Goal: Transaction & Acquisition: Purchase product/service

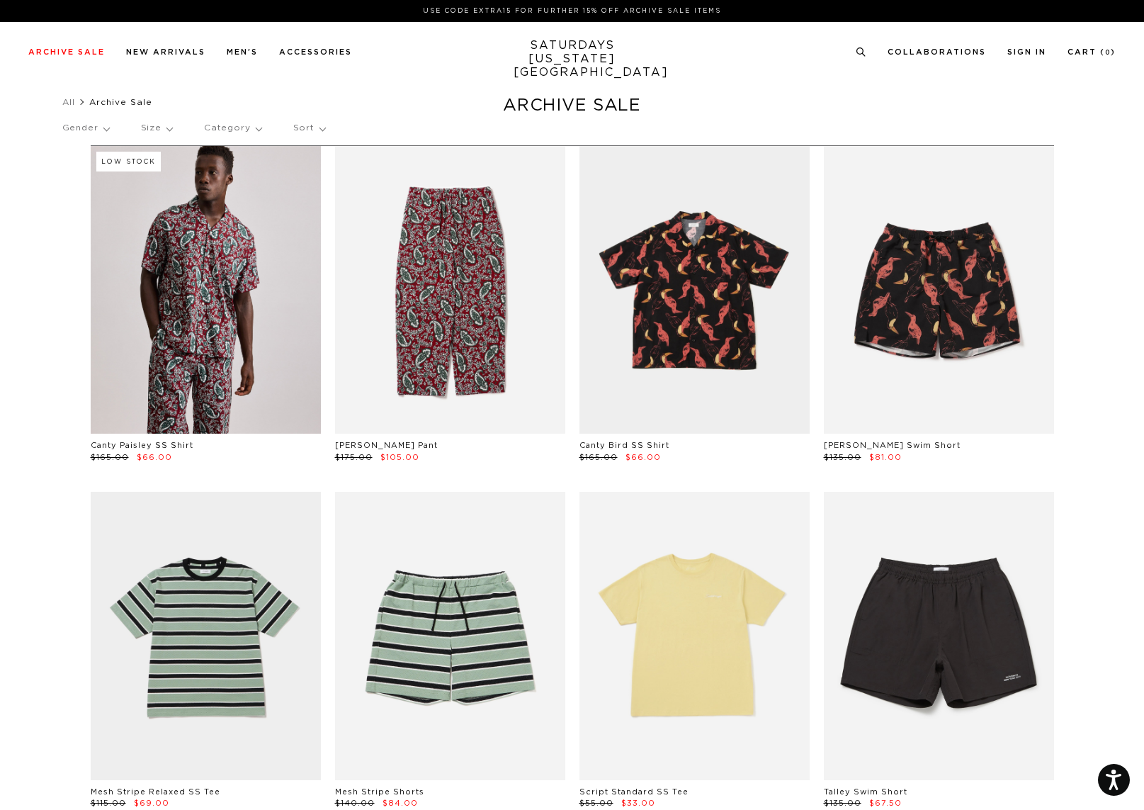
click at [305, 130] on p "Sort" at bounding box center [309, 128] width 32 height 33
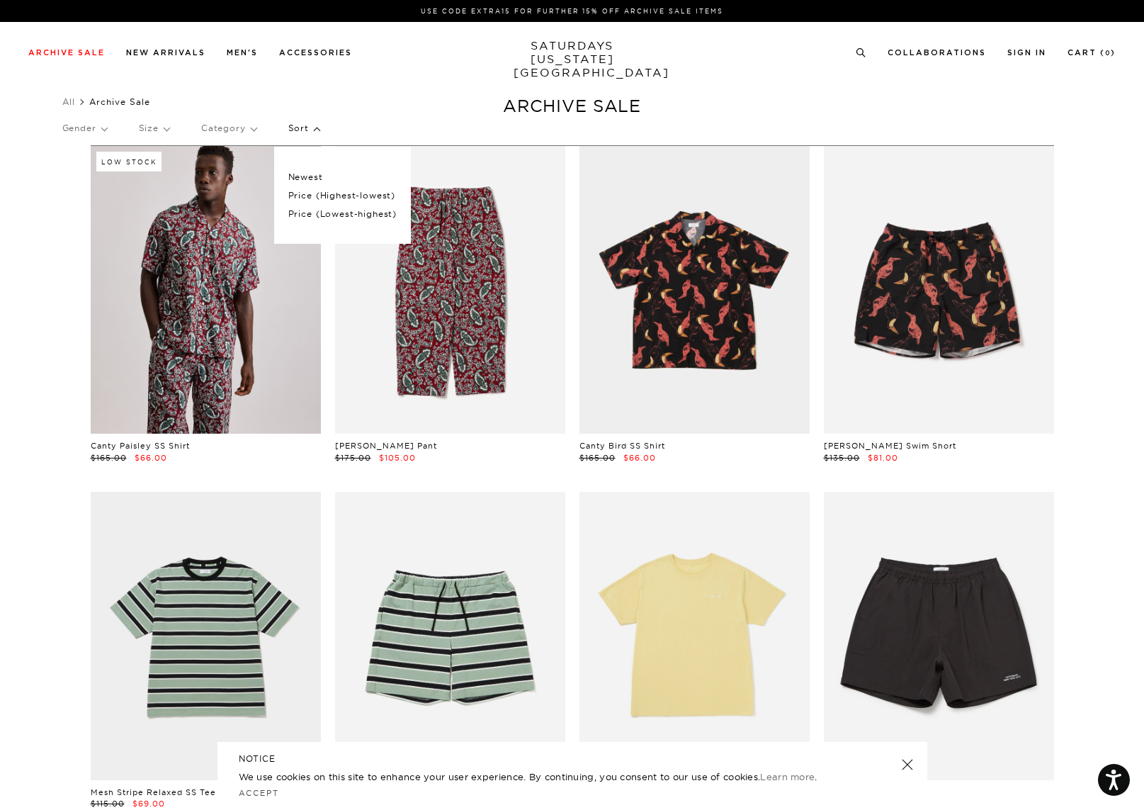
click at [320, 212] on p "Price (Lowest-highest)" at bounding box center [342, 214] width 108 height 18
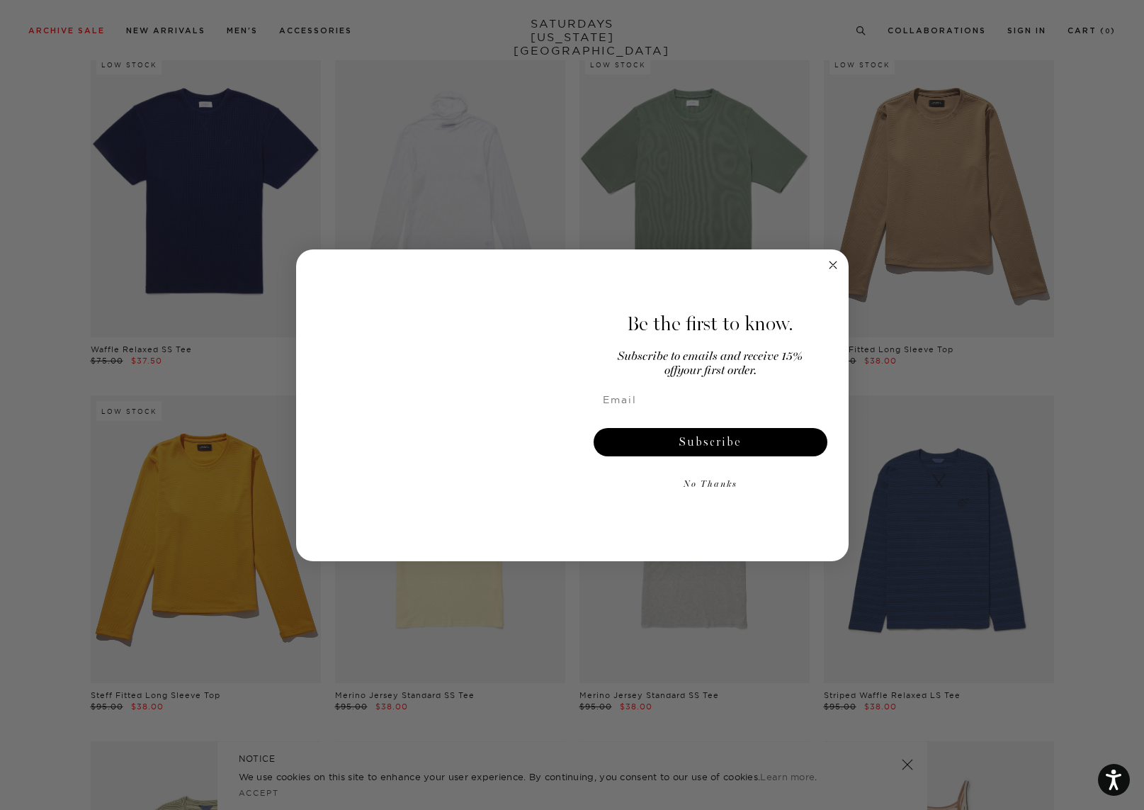
scroll to position [3272, 0]
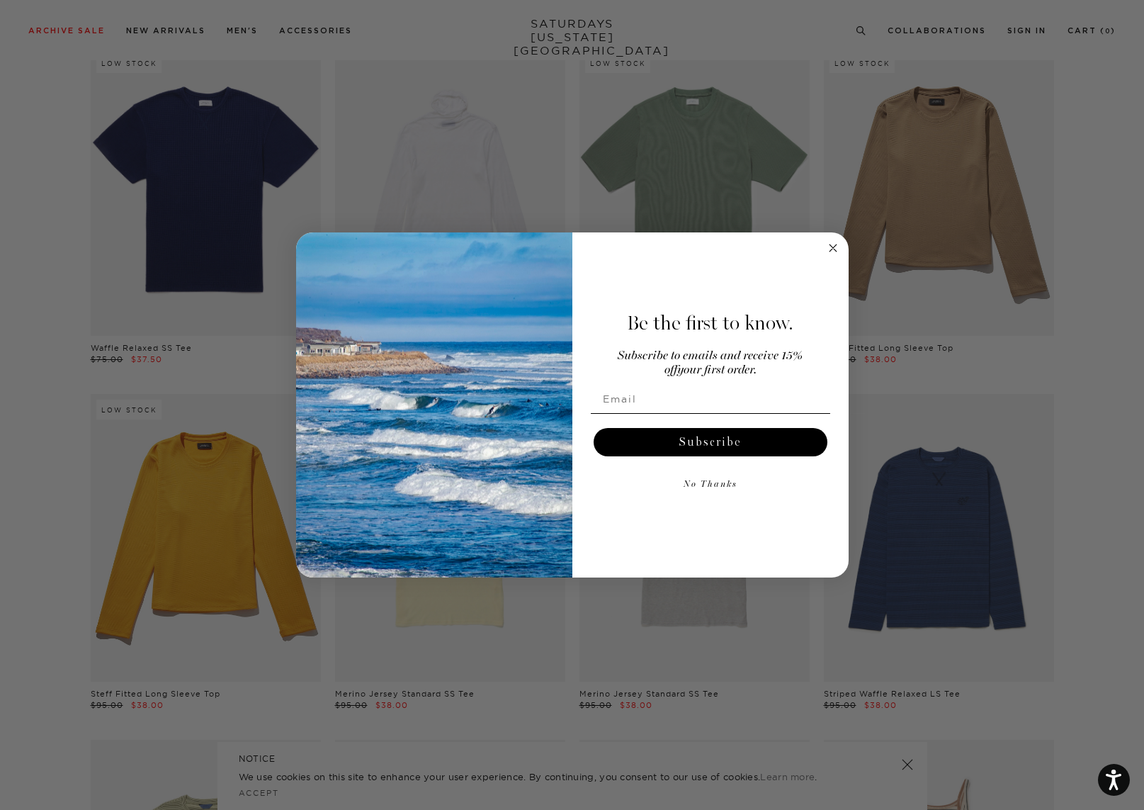
click at [838, 245] on circle "Close dialog" at bounding box center [833, 247] width 16 height 16
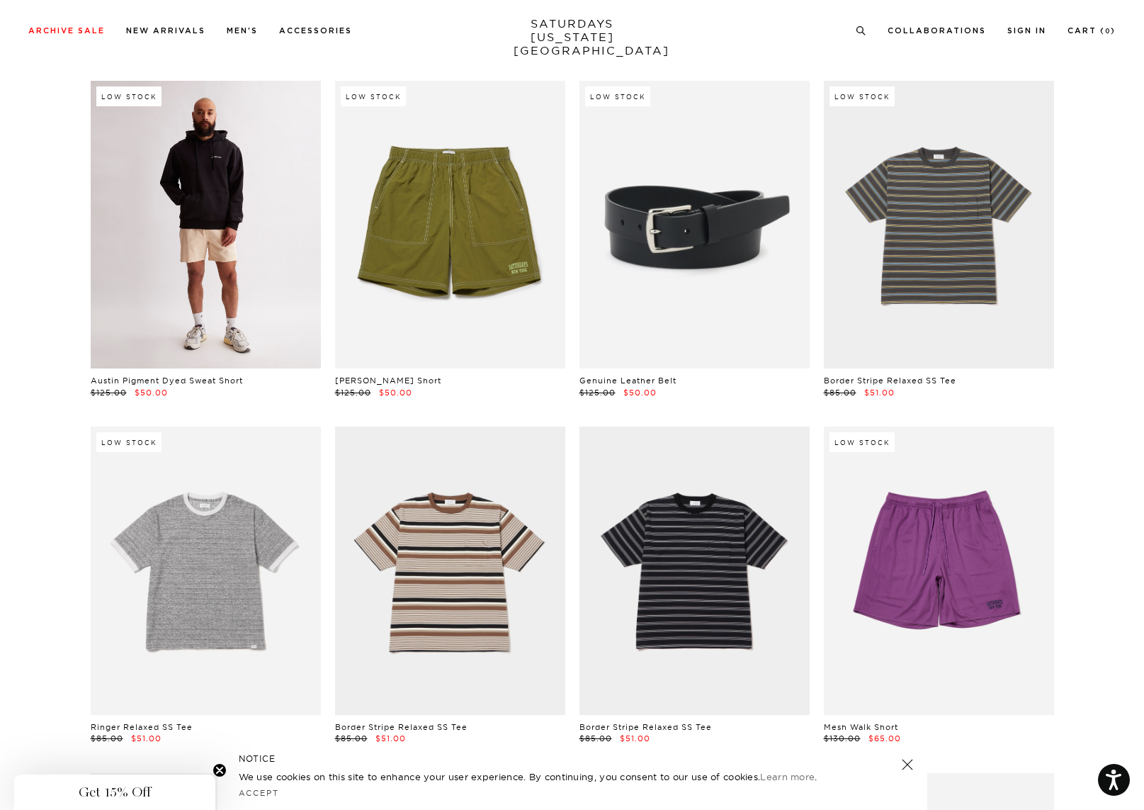
scroll to position [7049, 0]
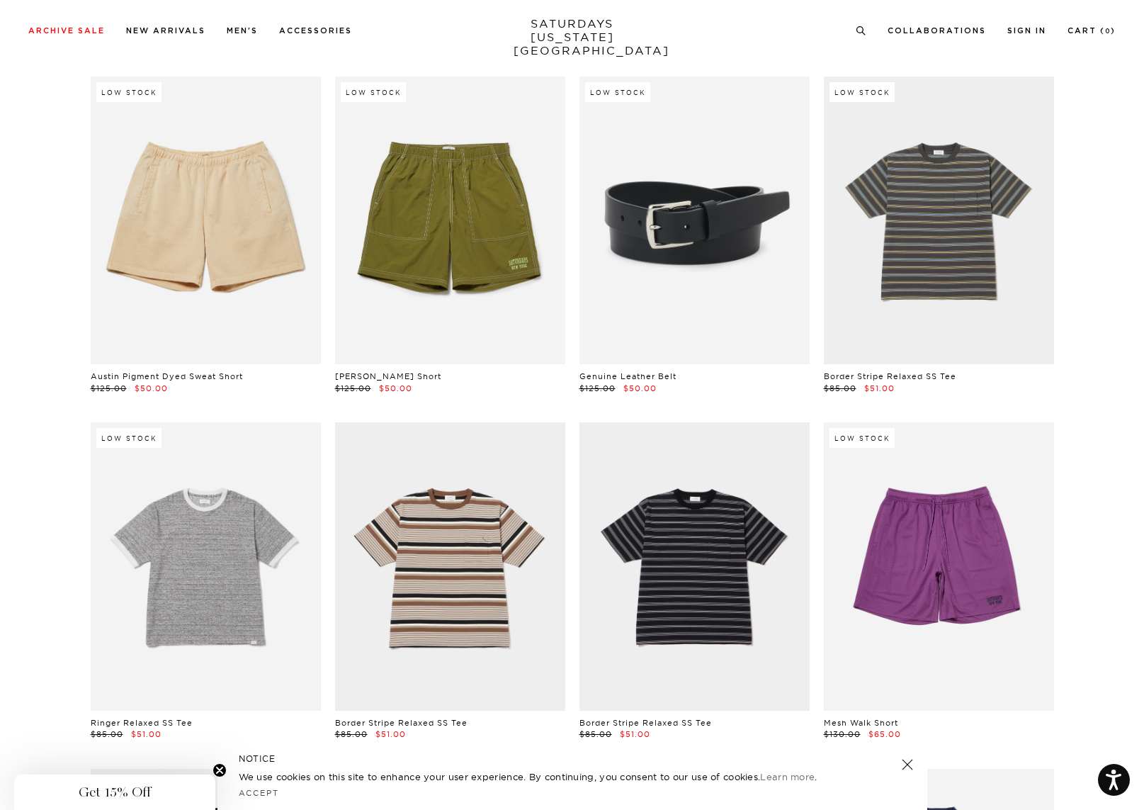
click at [679, 247] on link at bounding box center [695, 221] width 230 height 288
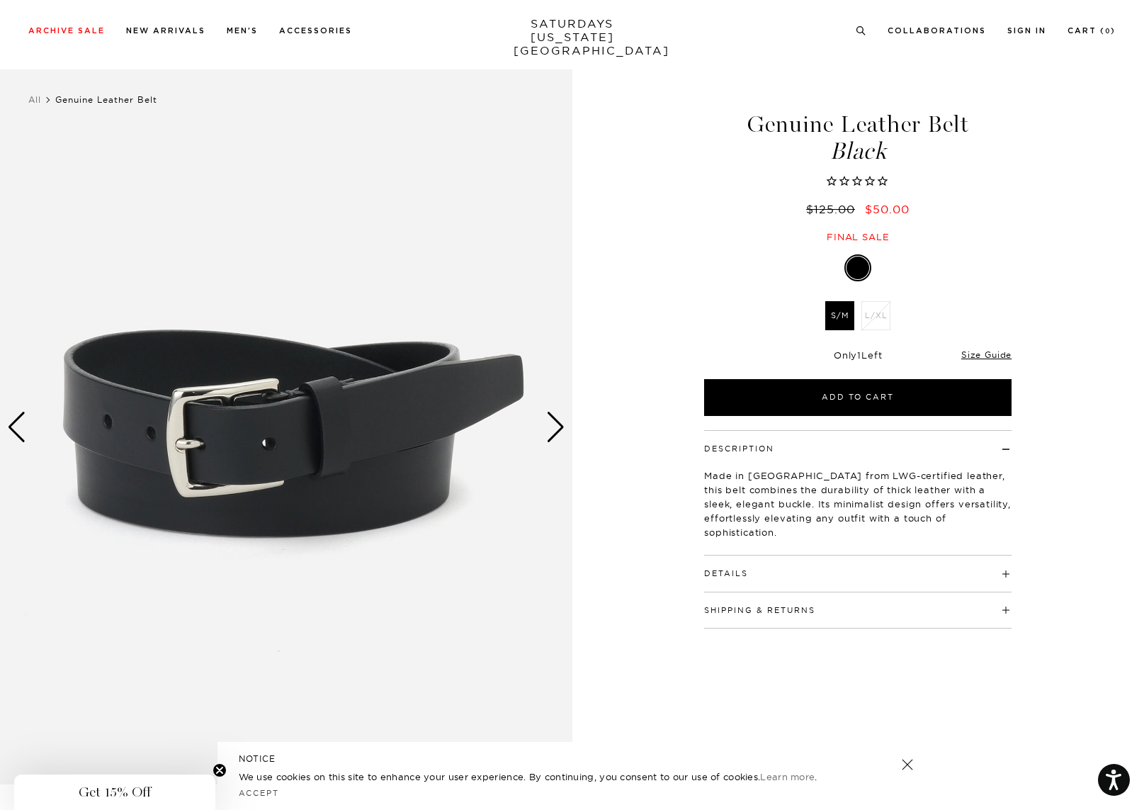
click at [557, 435] on div "Next slide" at bounding box center [555, 427] width 19 height 31
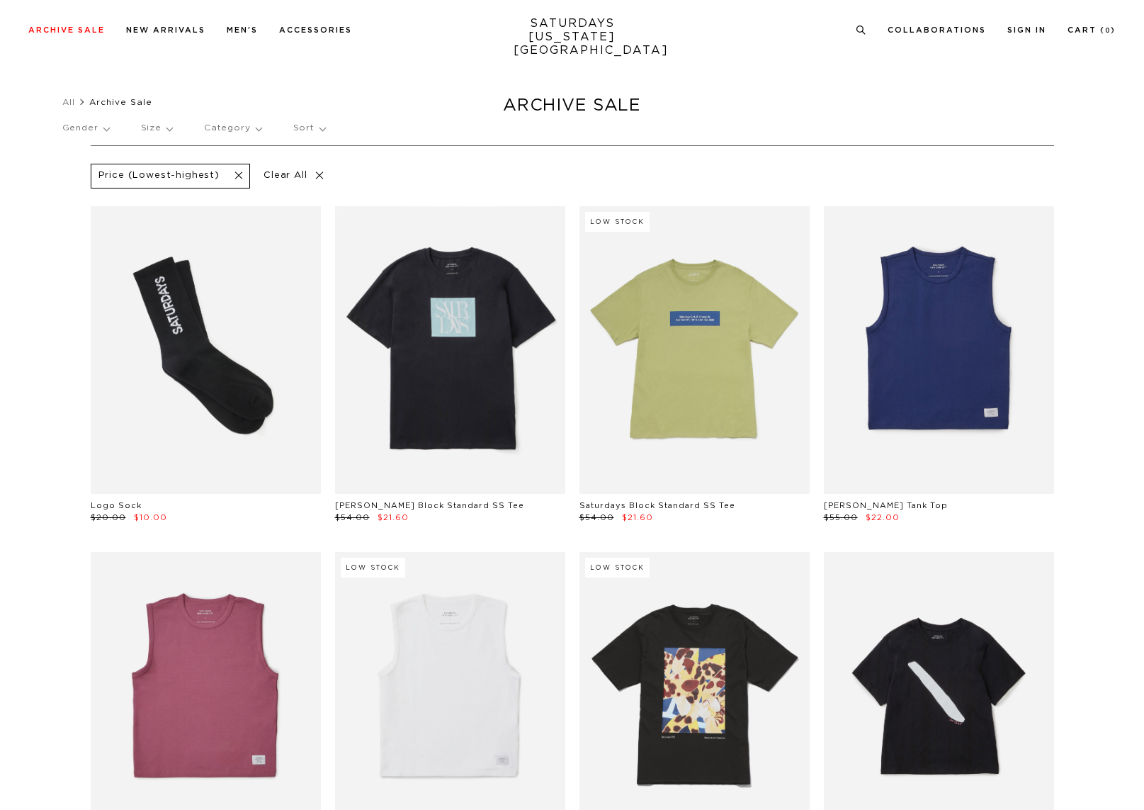
scroll to position [7049, 0]
